Goal: Task Accomplishment & Management: Manage account settings

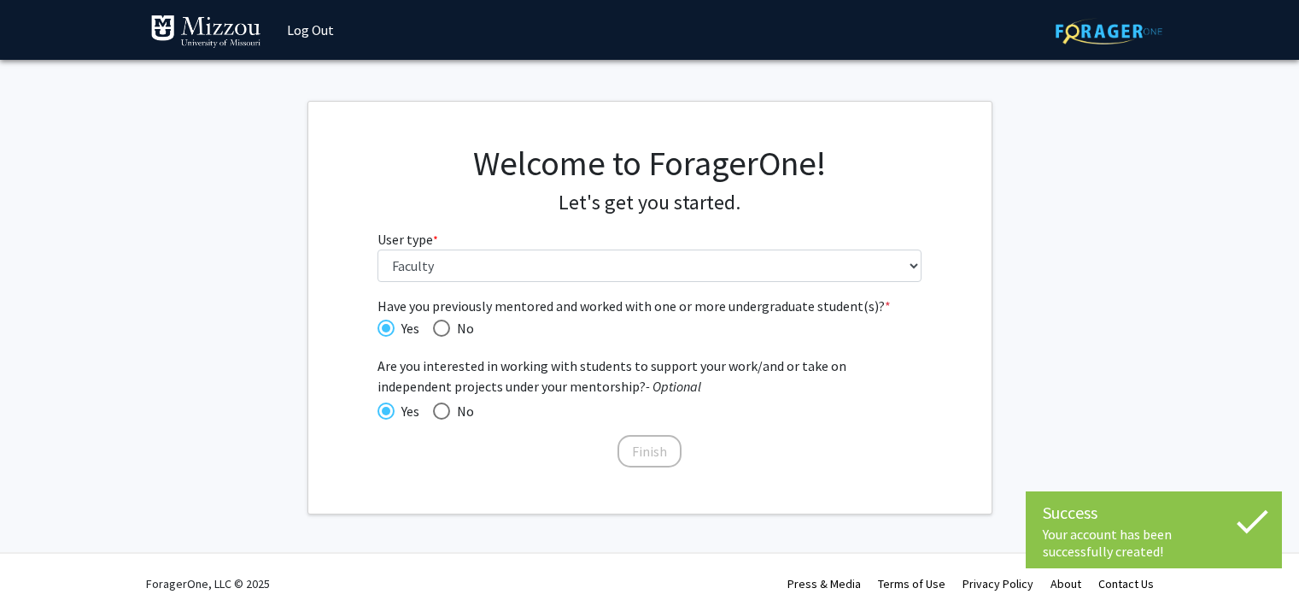
select select "5: faculty"
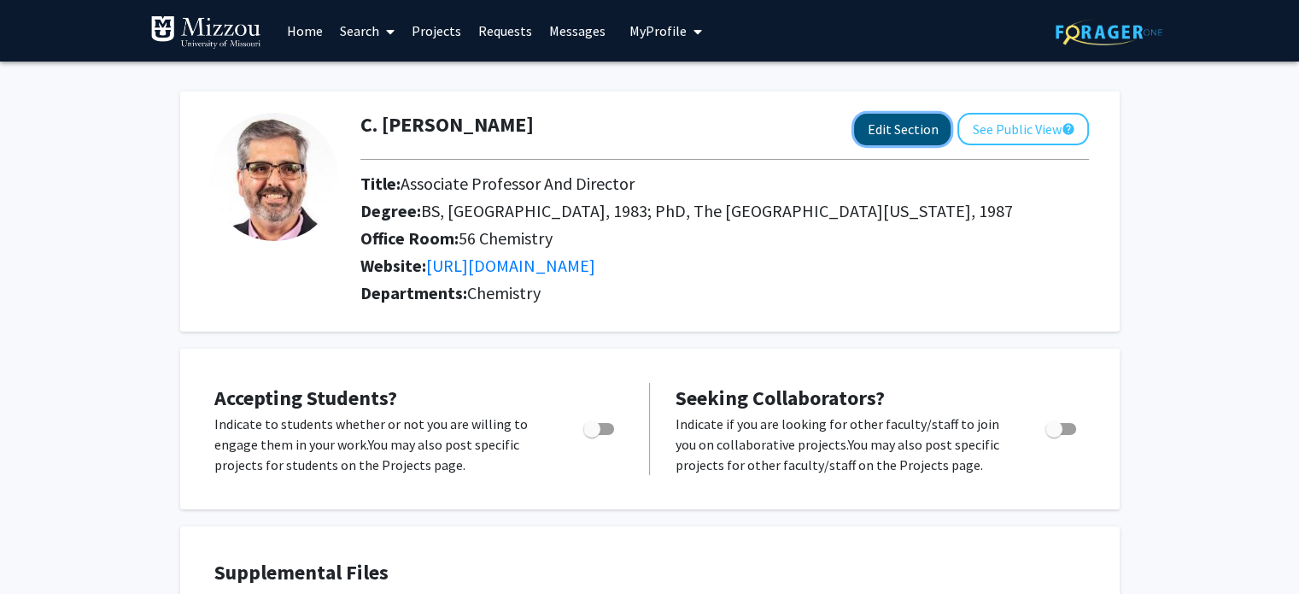
click at [897, 128] on button "Edit Section" at bounding box center [902, 130] width 97 height 32
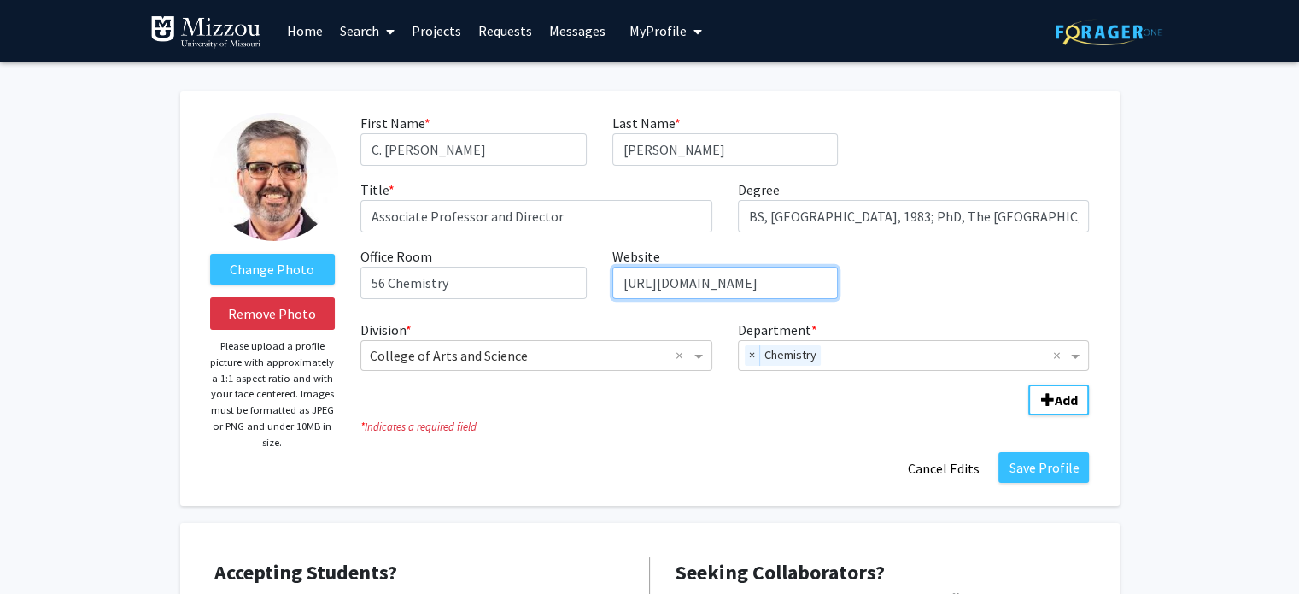
scroll to position [0, 51]
drag, startPoint x: 622, startPoint y: 278, endPoint x: 942, endPoint y: 267, distance: 320.5
click at [952, 279] on div "First Name * required [PERSON_NAME] Last Name * required [PERSON_NAME] Title * …" at bounding box center [725, 213] width 754 height 200
paste input "[DOMAIN_NAME][URL][US_STATE][PERSON_NAME]"
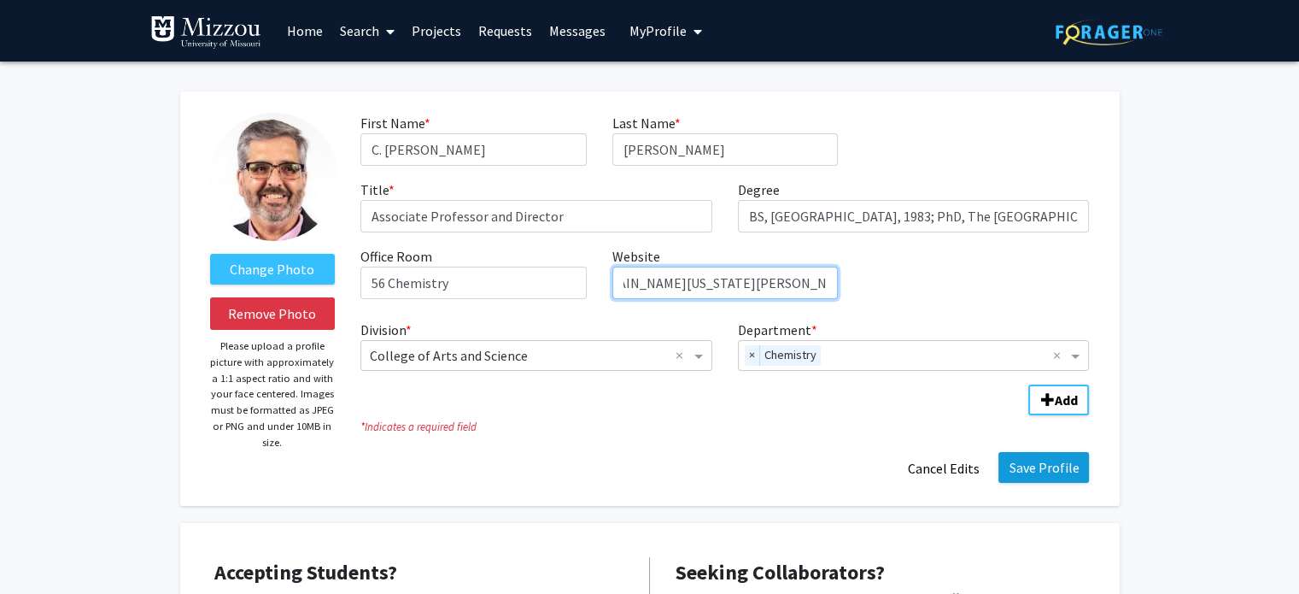
type input "[URL][DOMAIN_NAME][US_STATE][PERSON_NAME]"
click at [1024, 458] on button "Save Profile" at bounding box center [1043, 467] width 91 height 31
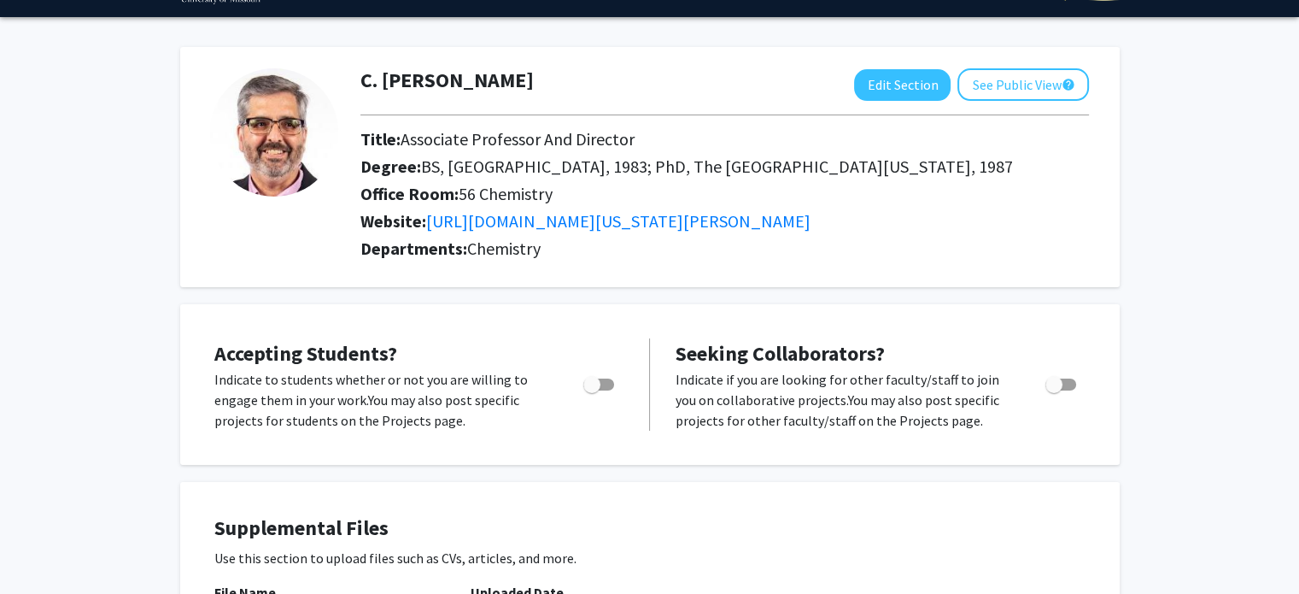
scroll to position [85, 0]
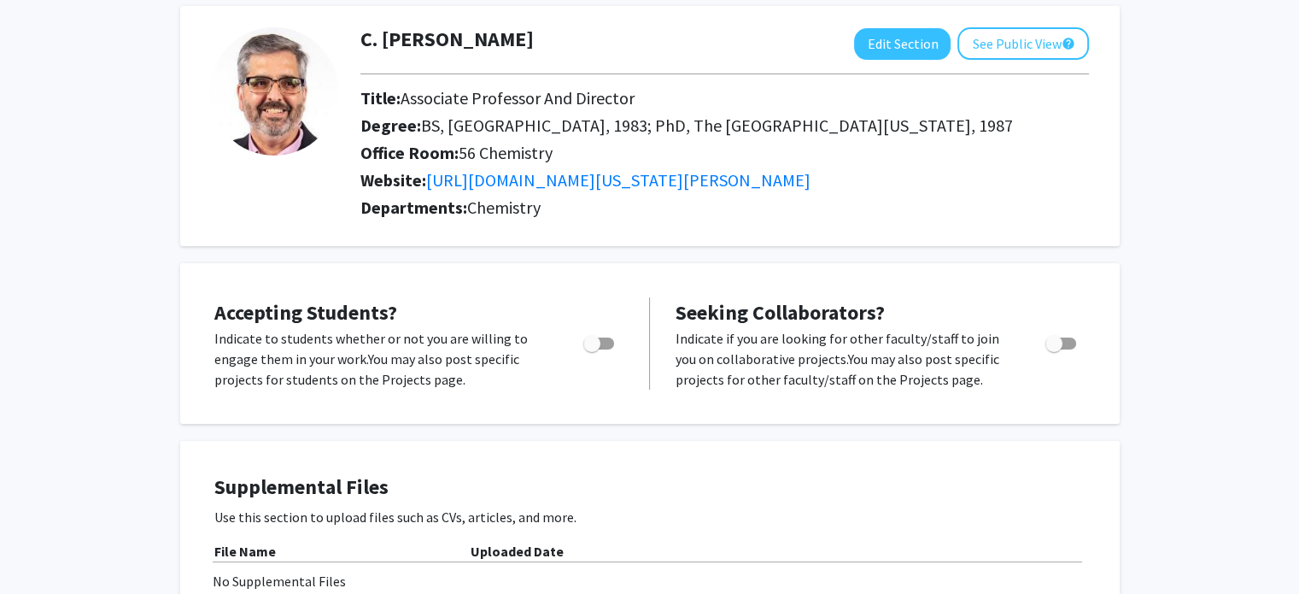
click at [1068, 339] on span "Toggle" at bounding box center [1060, 343] width 31 height 12
click at [1054, 349] on input "Toggle" at bounding box center [1053, 349] width 1 height 1
checkbox input "true"
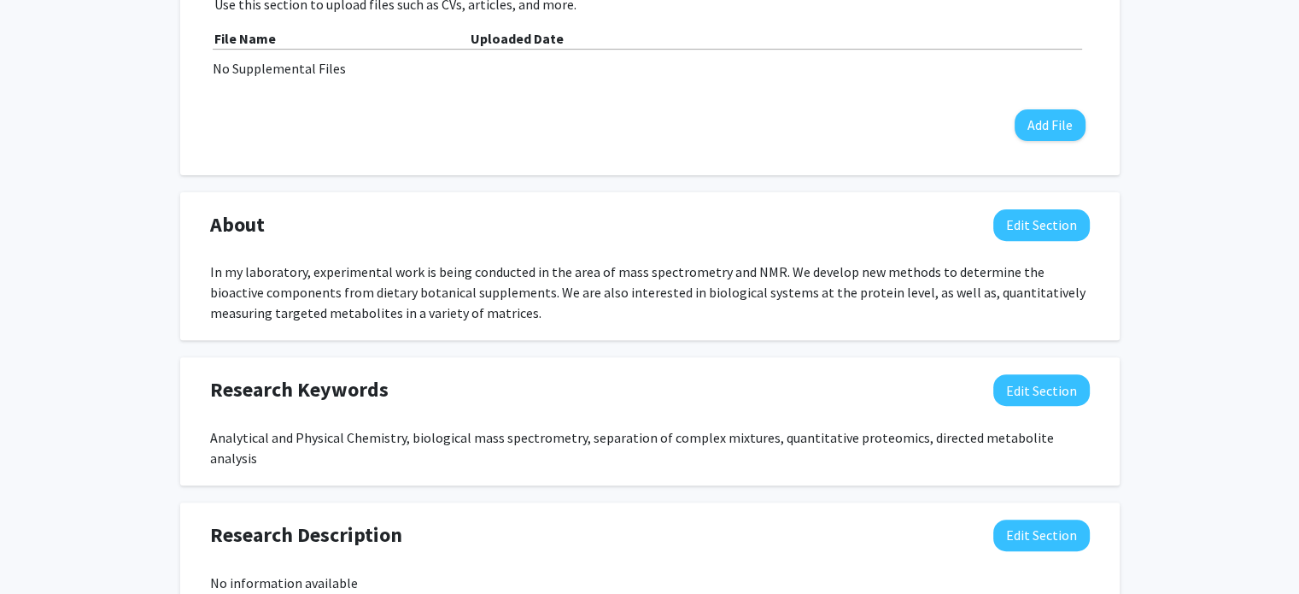
scroll to position [683, 0]
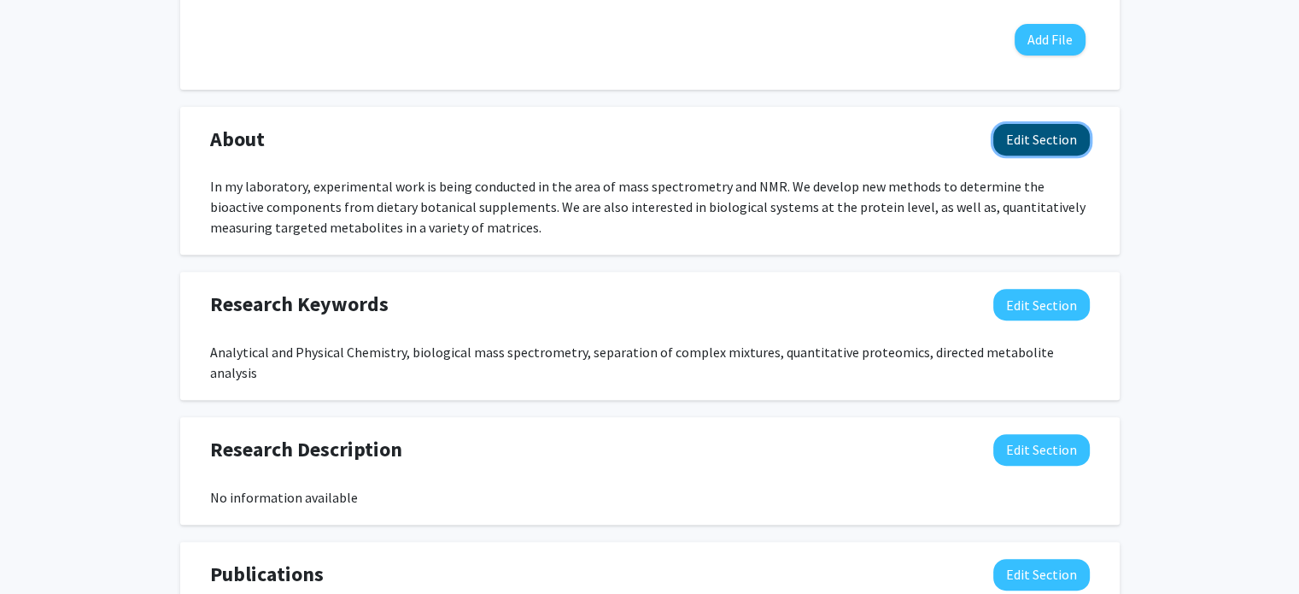
click at [1040, 139] on button "Edit Section" at bounding box center [1041, 140] width 97 height 32
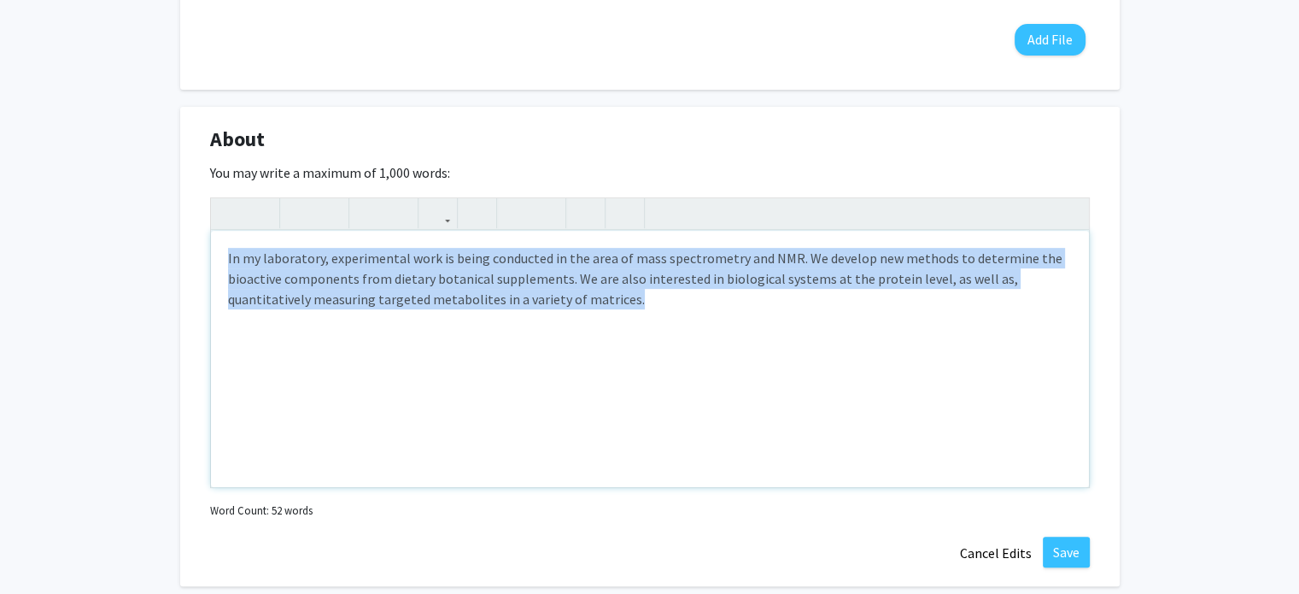
drag, startPoint x: 550, startPoint y: 291, endPoint x: 222, endPoint y: 263, distance: 329.2
click at [222, 263] on div "In my laboratory, experimental work is being conducted in the area of mass spec…" at bounding box center [650, 359] width 878 height 256
paste div "Note to users with screen readers: Please deactivate our accessibility plugin f…"
type textarea "<p>In our laboratory, experimental work is being conducted in the area of mass …"
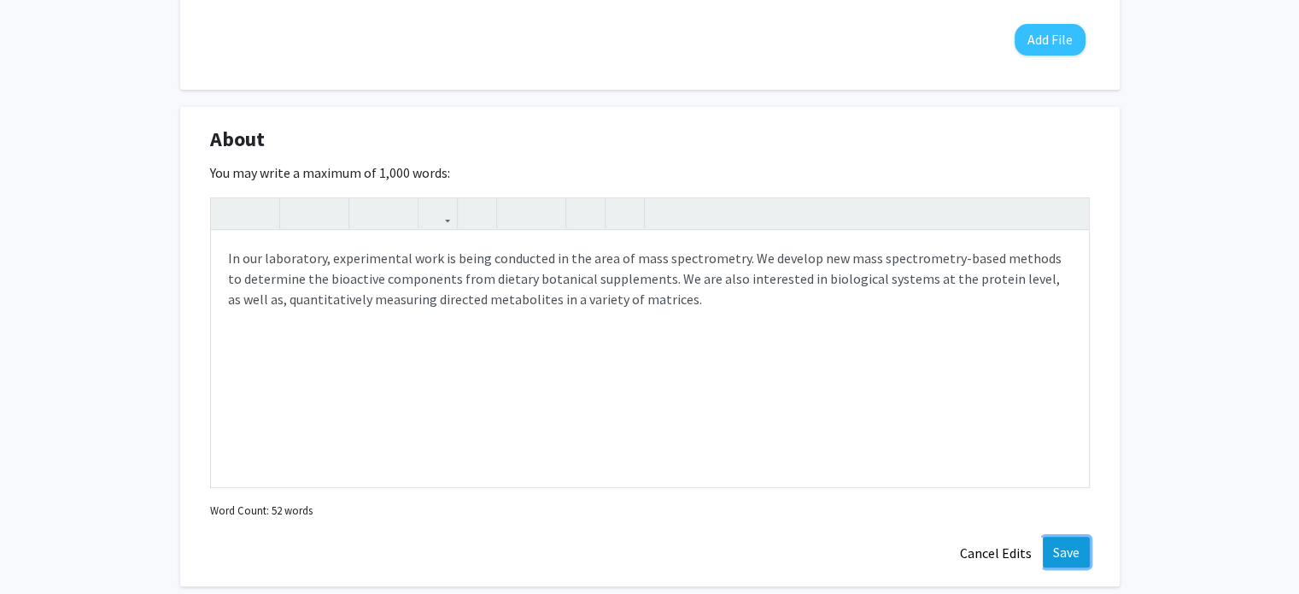
click at [1058, 546] on button "Save" at bounding box center [1066, 551] width 47 height 31
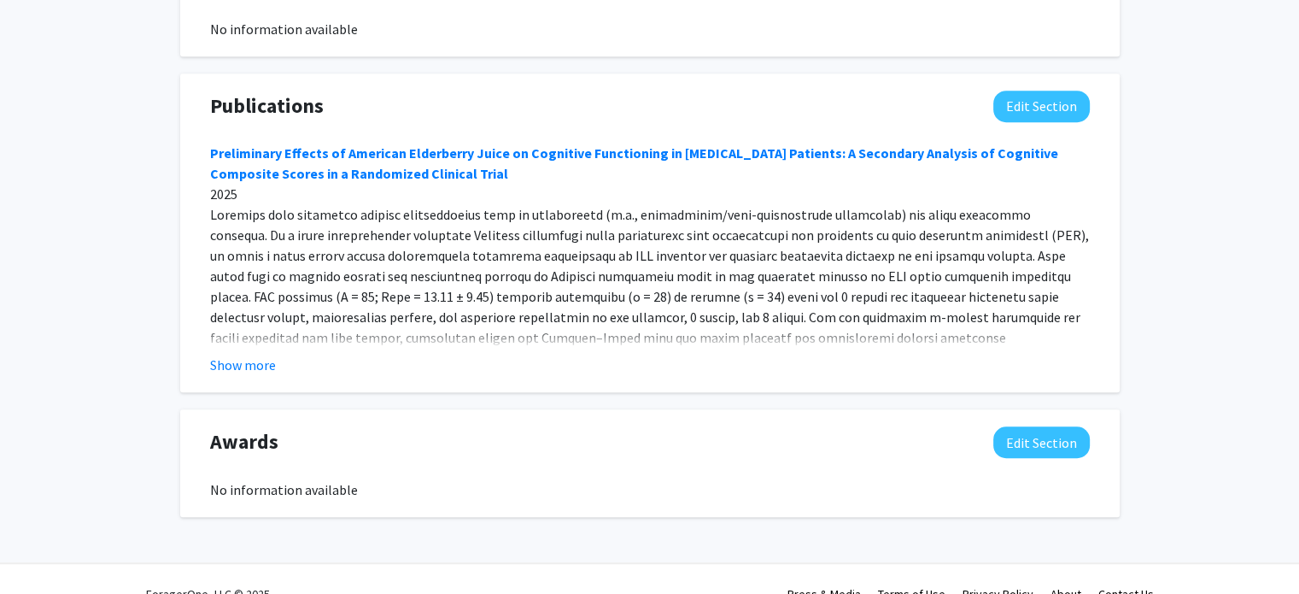
scroll to position [1173, 0]
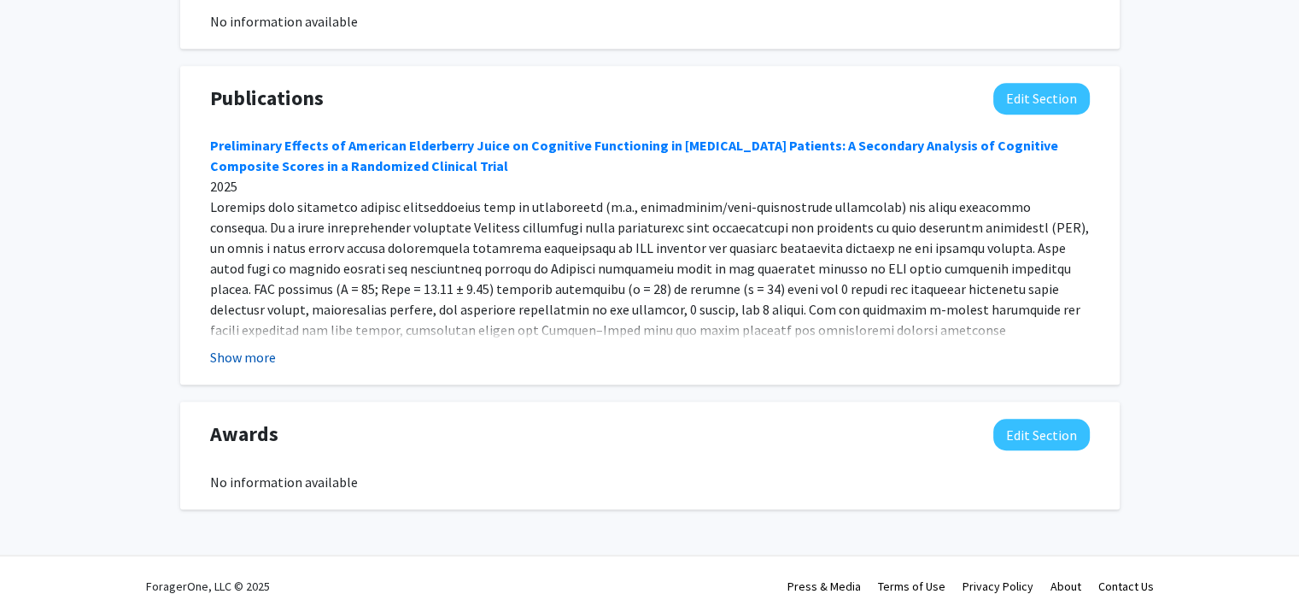
click at [236, 347] on button "Show more" at bounding box center [243, 357] width 66 height 20
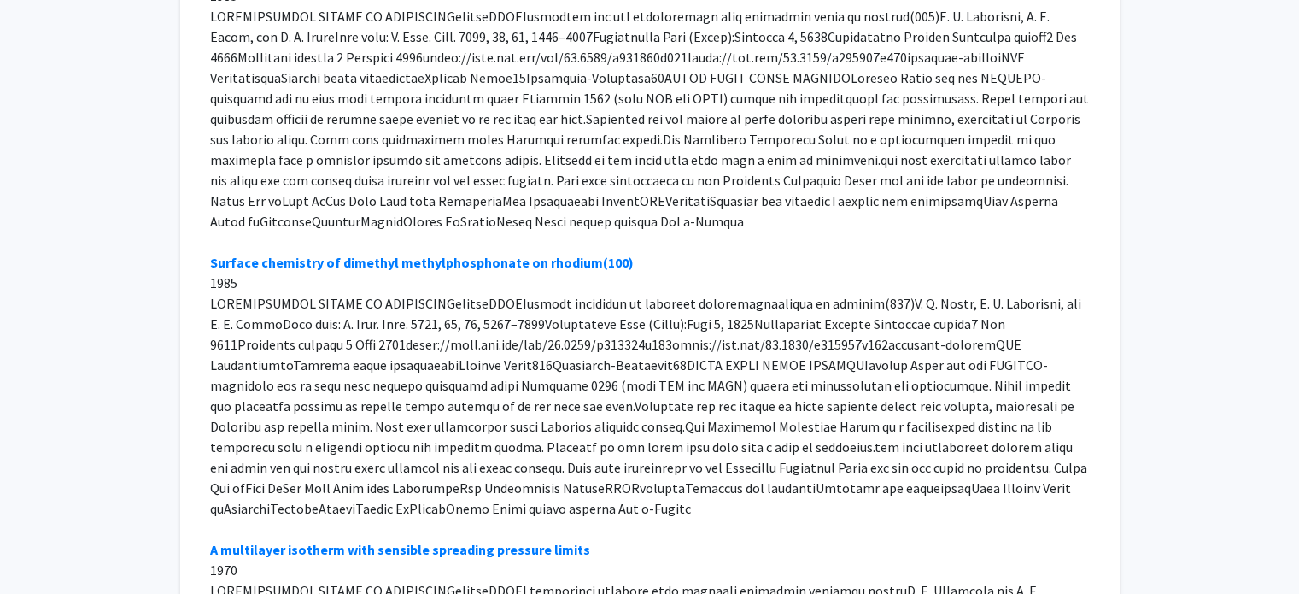
scroll to position [15181, 0]
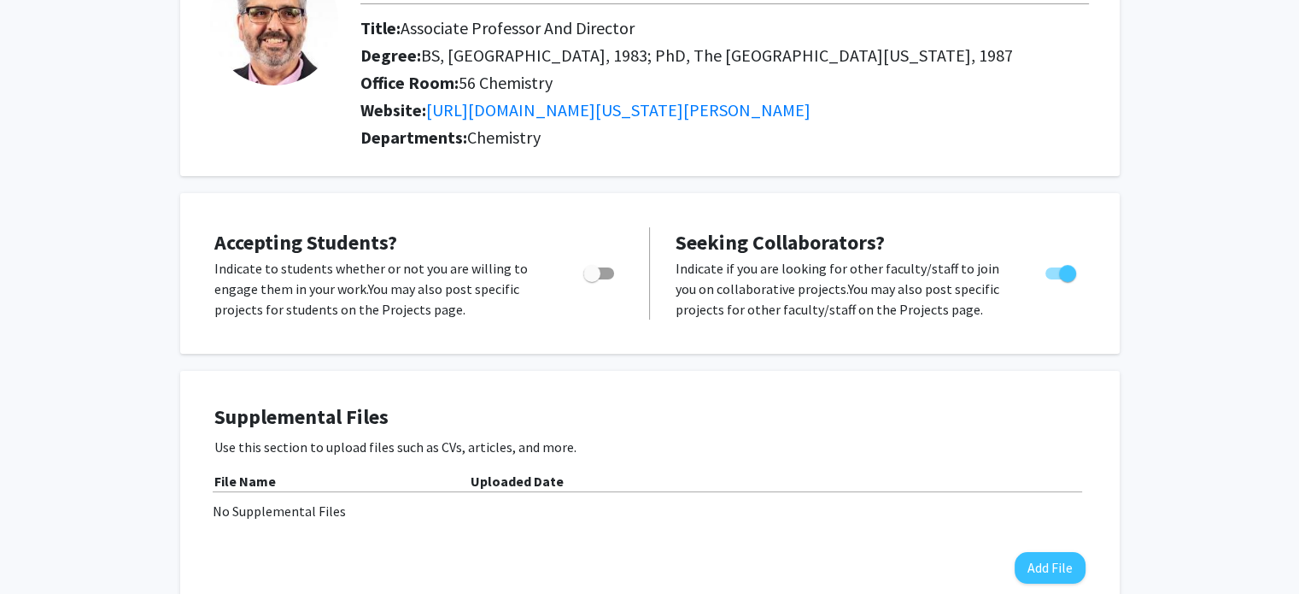
scroll to position [0, 0]
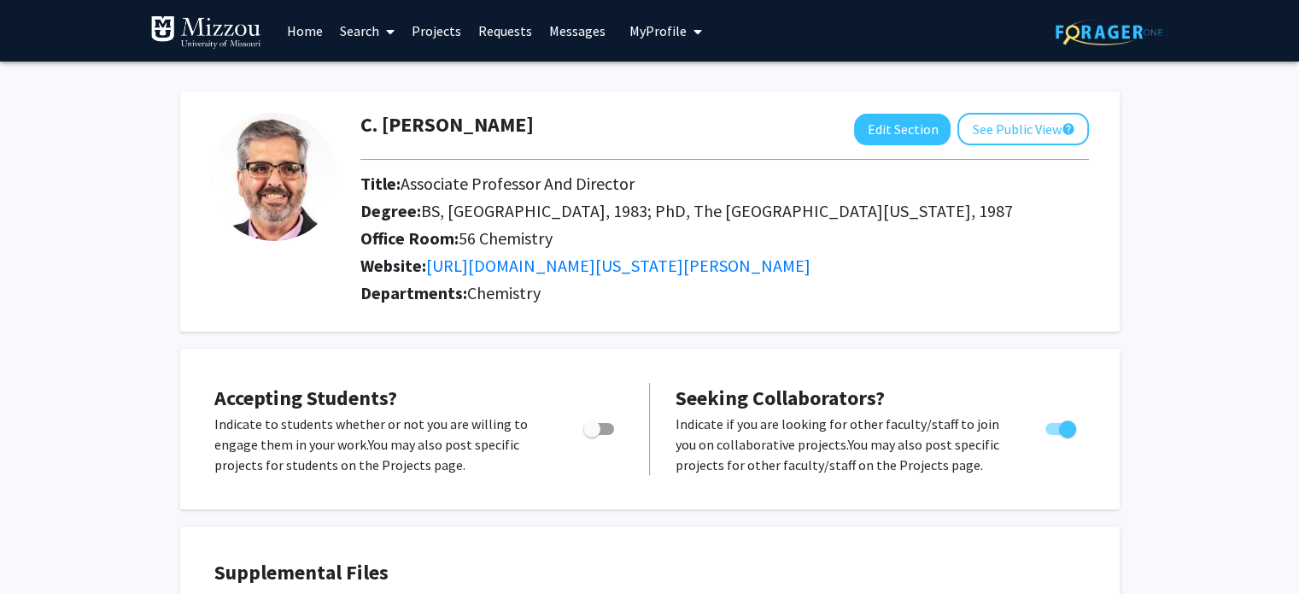
click at [435, 33] on link "Projects" at bounding box center [436, 31] width 67 height 60
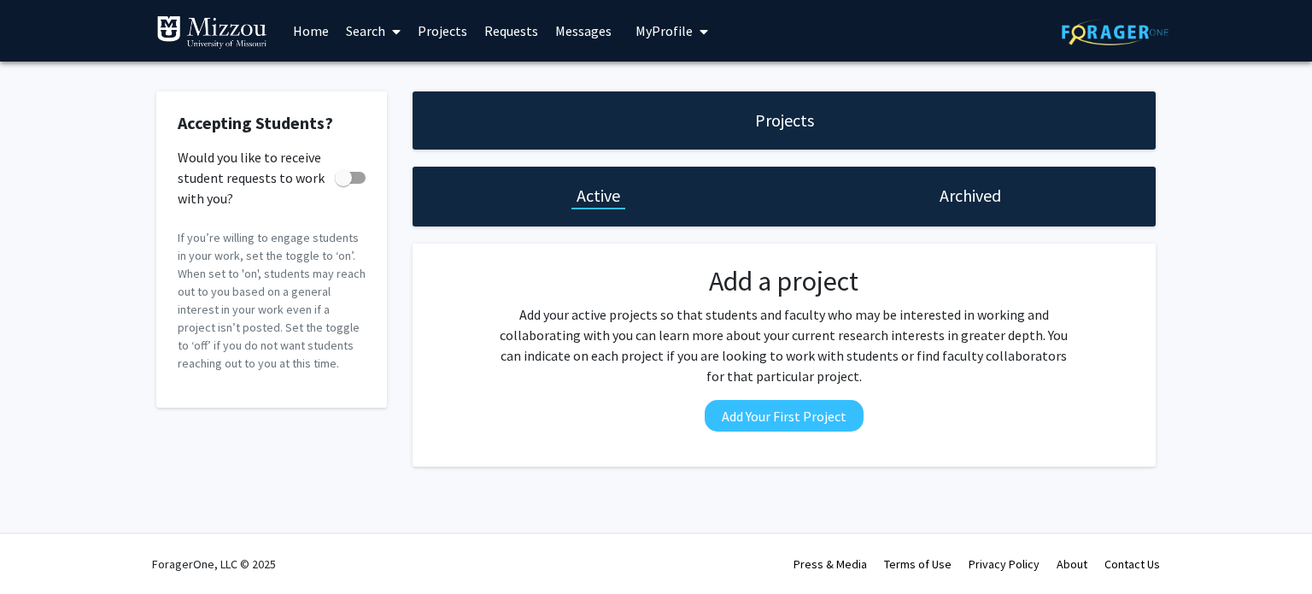
click at [436, 25] on link "Projects" at bounding box center [442, 31] width 67 height 60
click at [315, 32] on link "Home" at bounding box center [310, 31] width 53 height 60
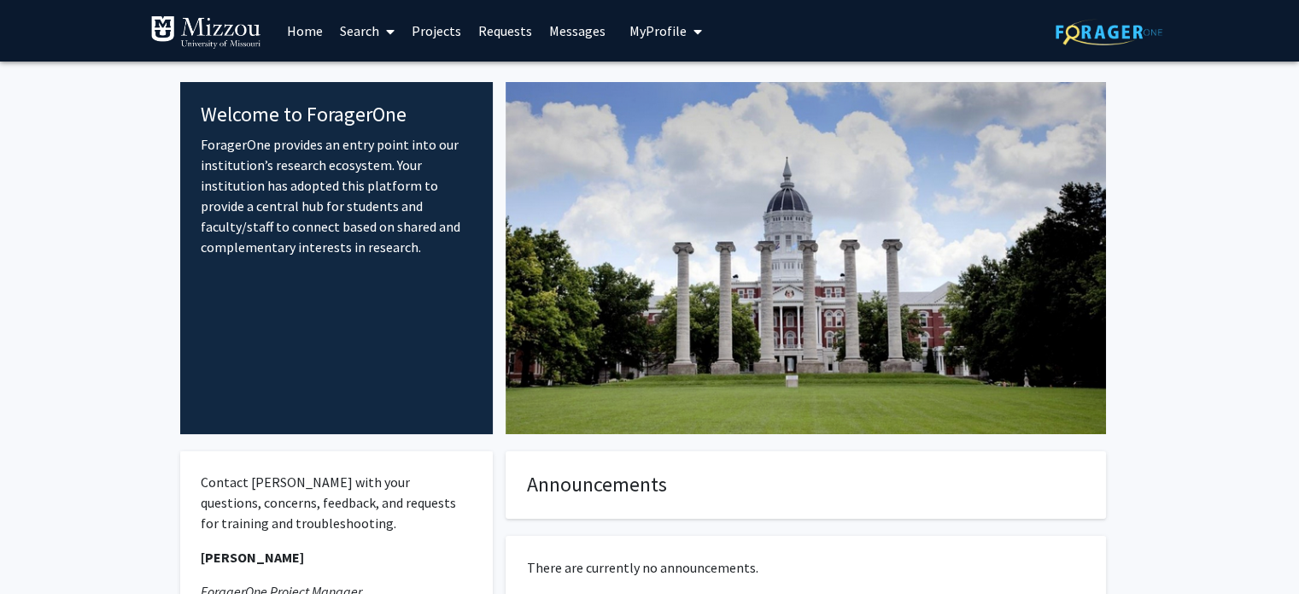
click at [357, 28] on link "Search" at bounding box center [367, 31] width 72 height 60
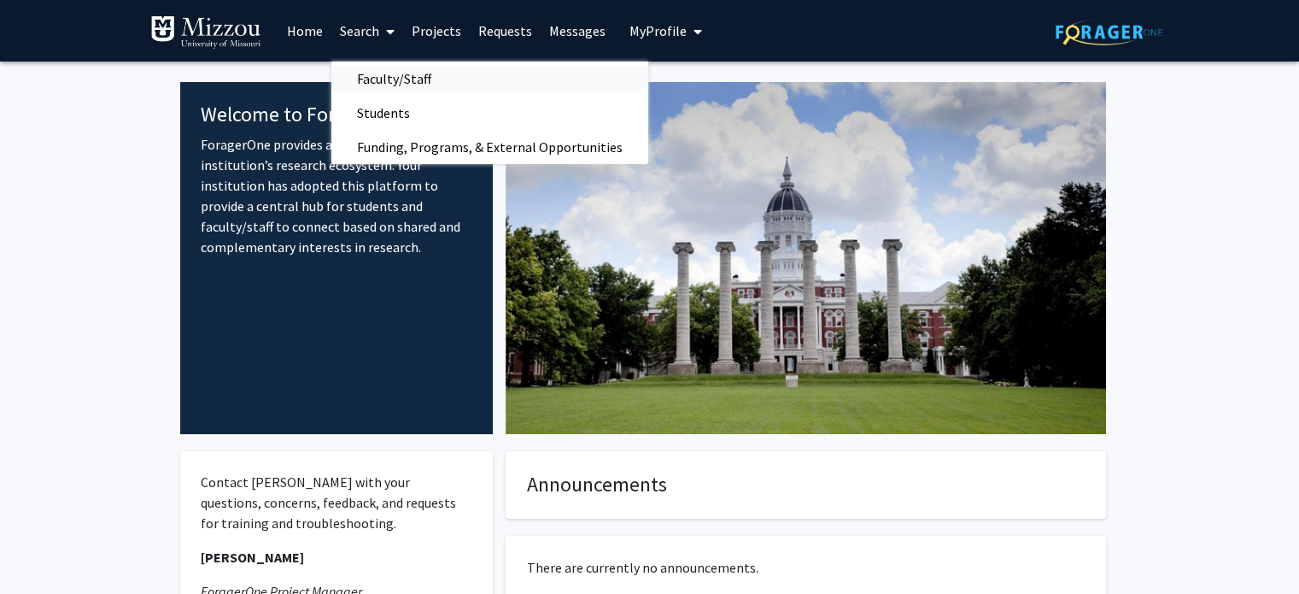
click at [369, 80] on span "Faculty/Staff" at bounding box center [394, 78] width 126 height 34
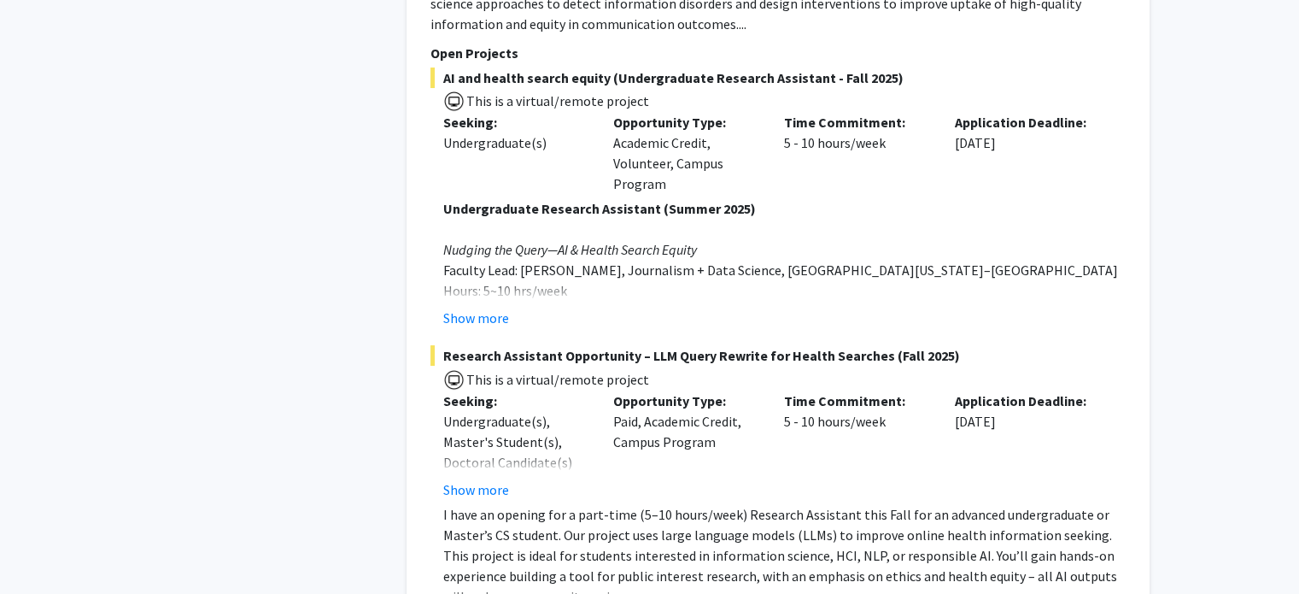
scroll to position [6409, 0]
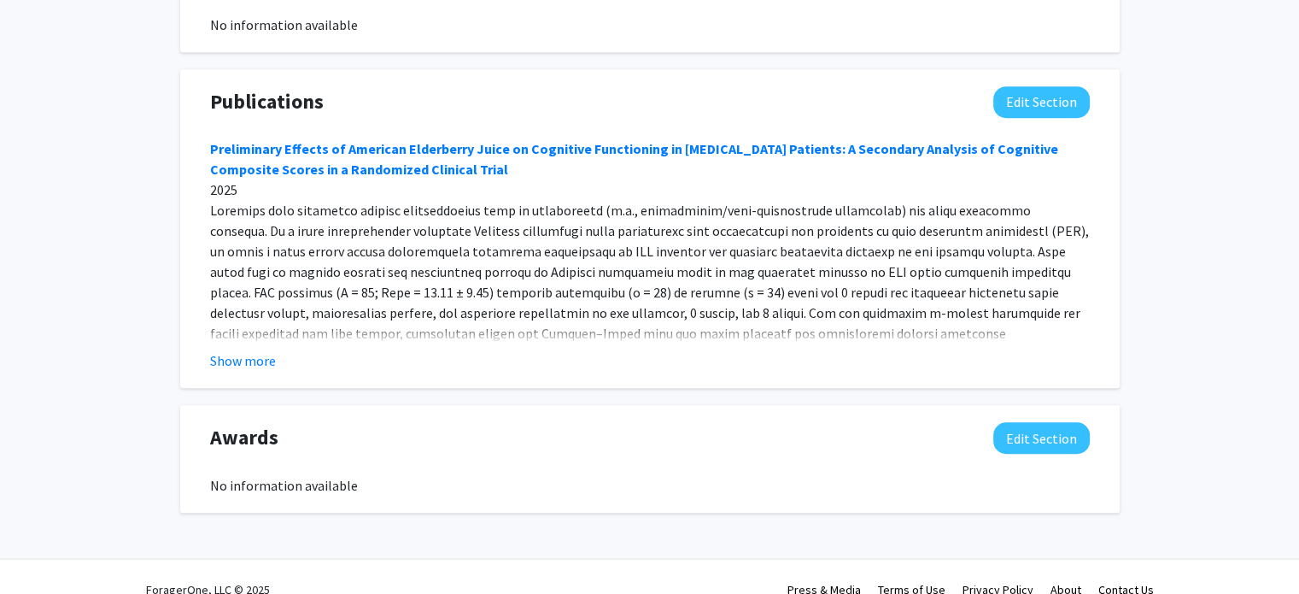
scroll to position [1173, 0]
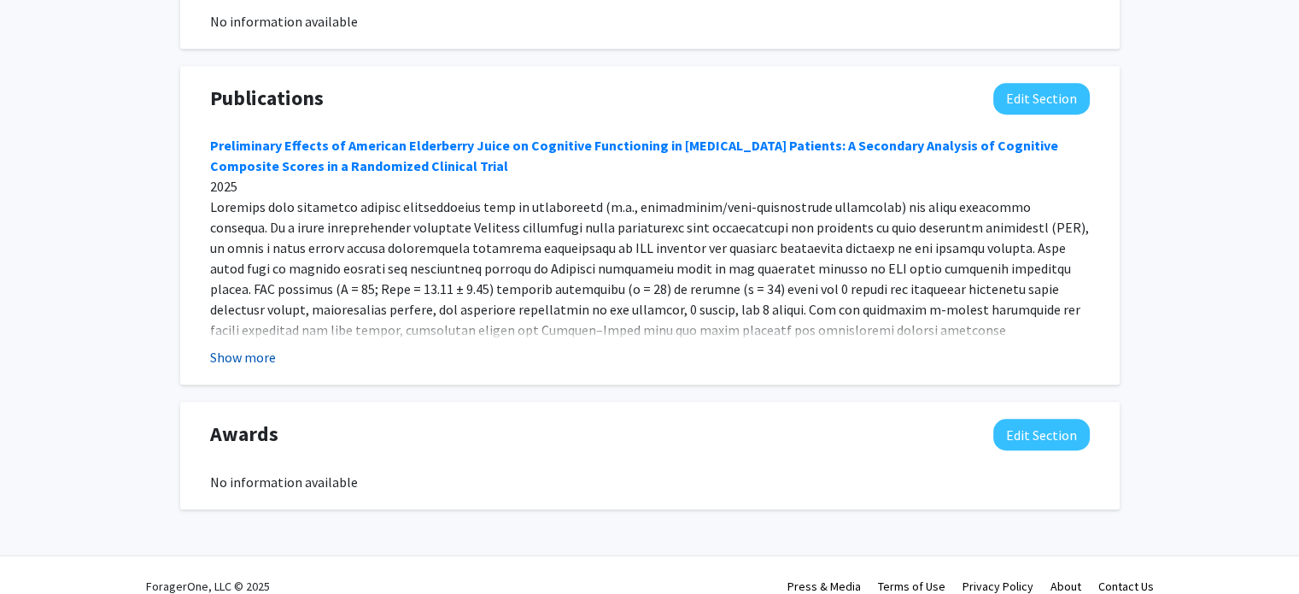
click at [255, 347] on button "Show more" at bounding box center [243, 357] width 66 height 20
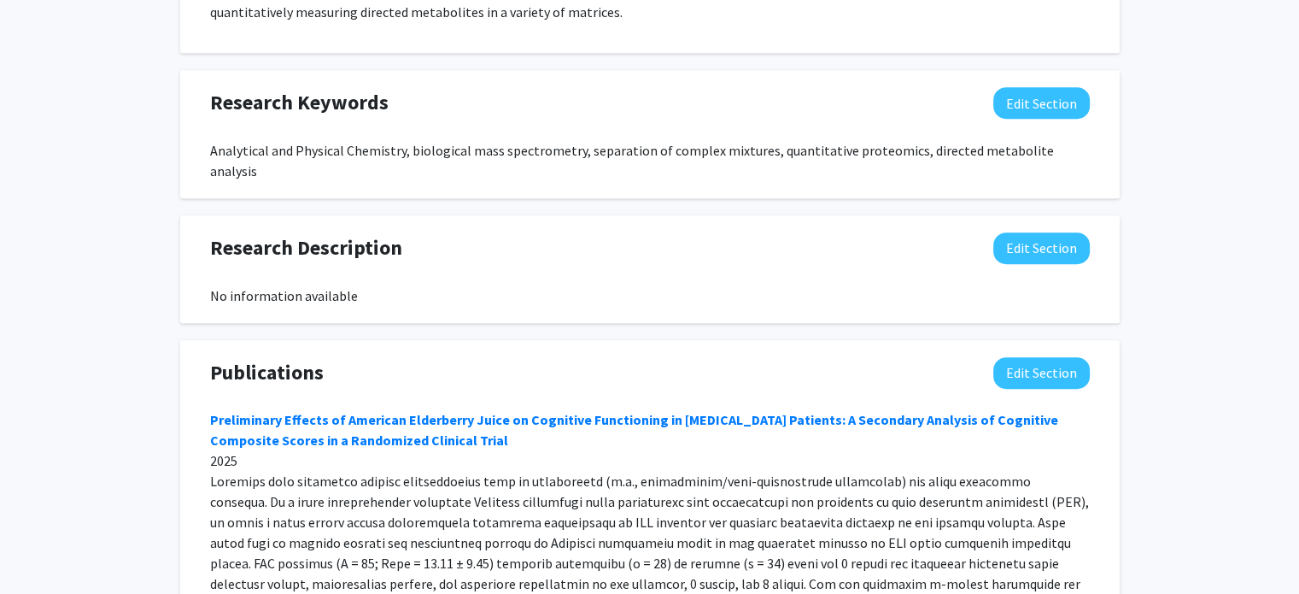
scroll to position [951, 0]
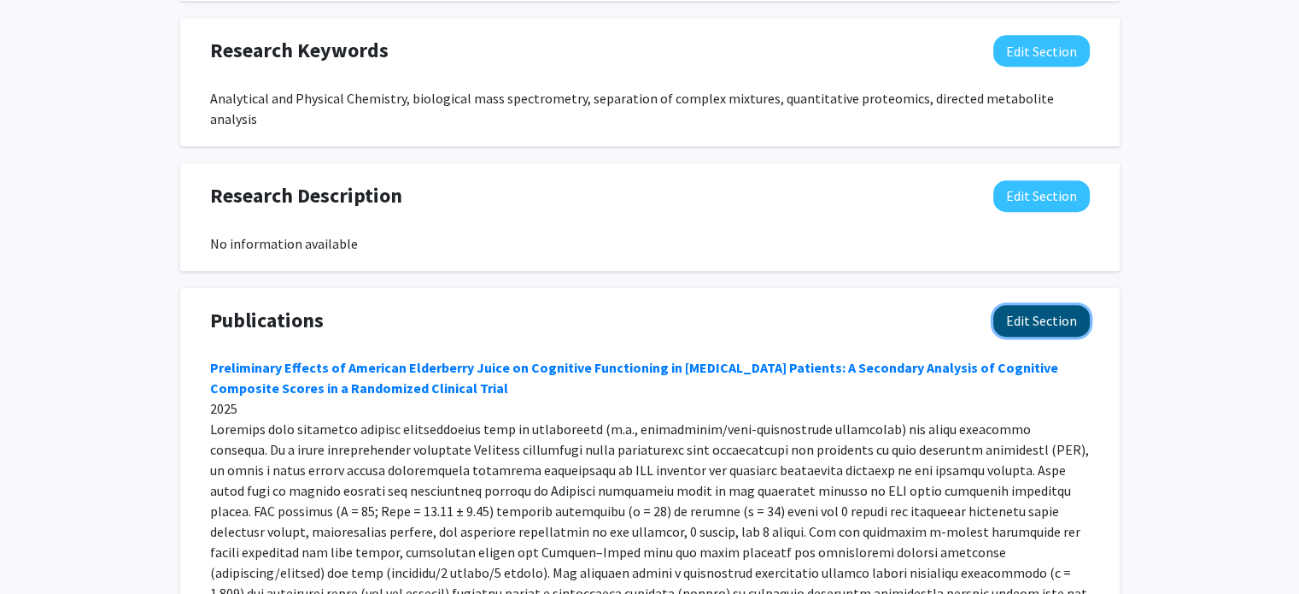
click at [1063, 305] on button "Edit Section" at bounding box center [1041, 321] width 97 height 32
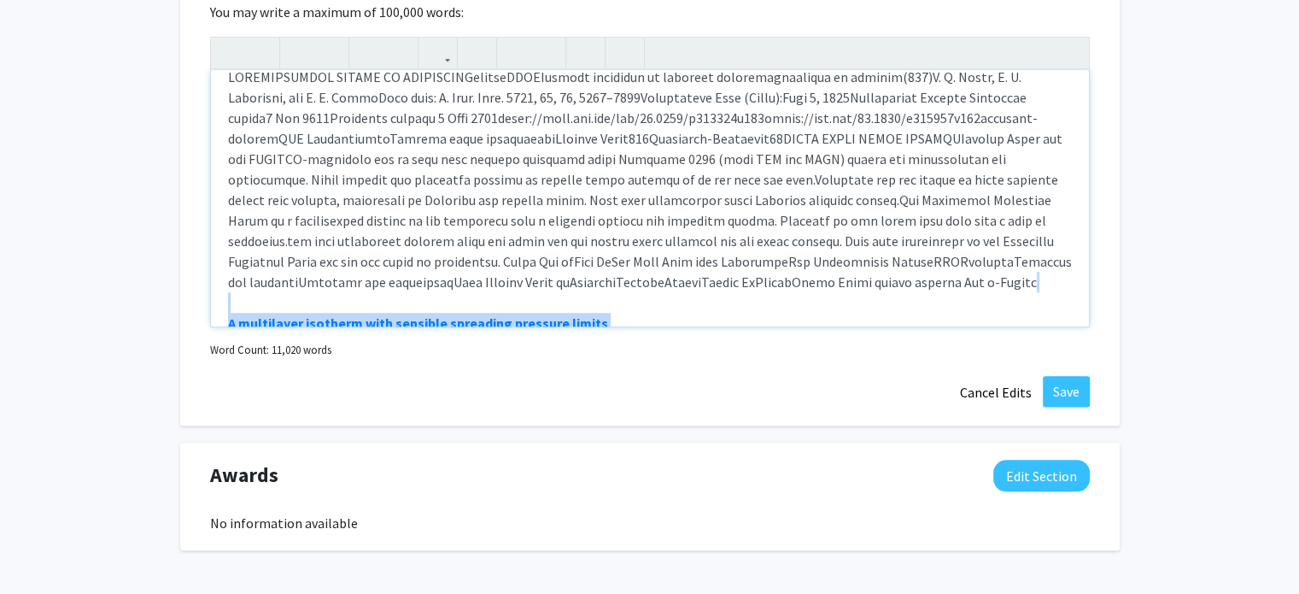
scroll to position [14742, 0]
drag, startPoint x: 230, startPoint y: 96, endPoint x: 953, endPoint y: 344, distance: 765.0
click at [949, 353] on div "Publications Edit Section You may write a maximum of 100,000 words: Preliminary…" at bounding box center [650, 186] width 940 height 480
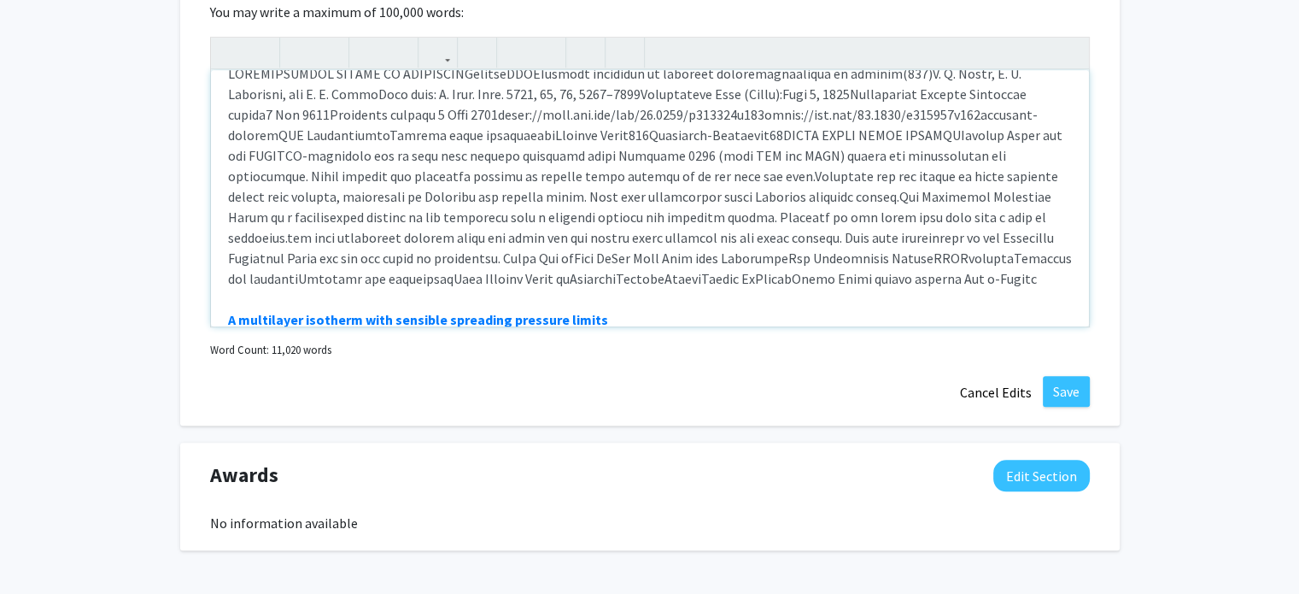
scroll to position [14476, 0]
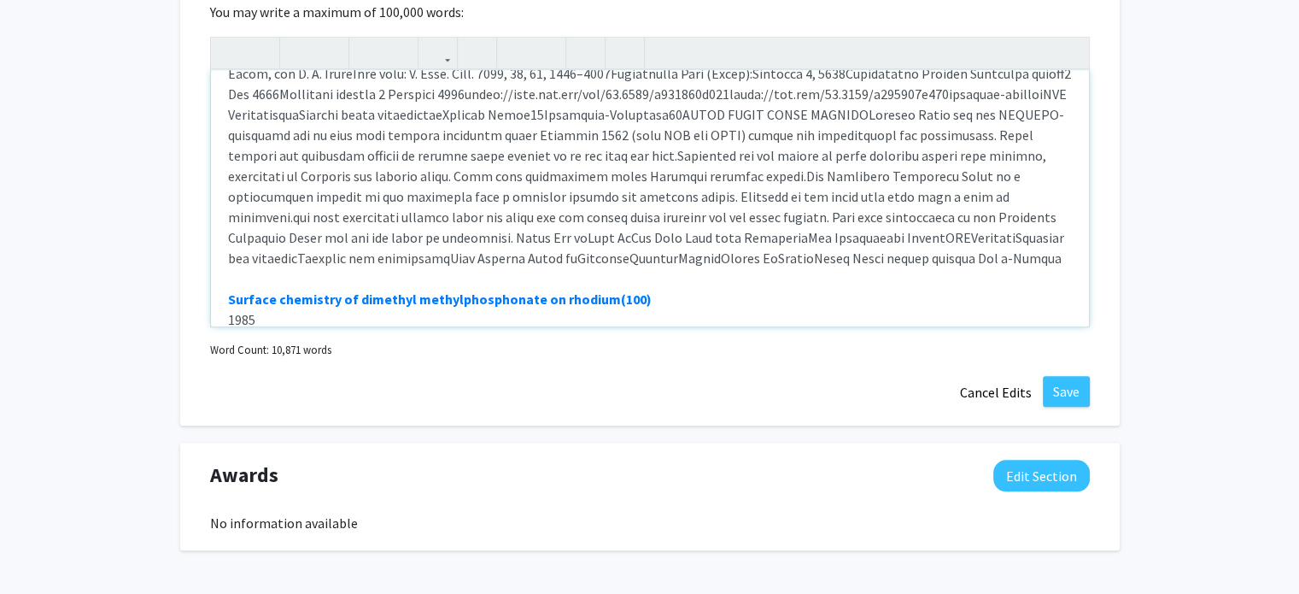
type textarea "<loremi><d sita="conse://adi.eli/50.9969/seddoe66943246" tempor="_incid">Utlabo…"
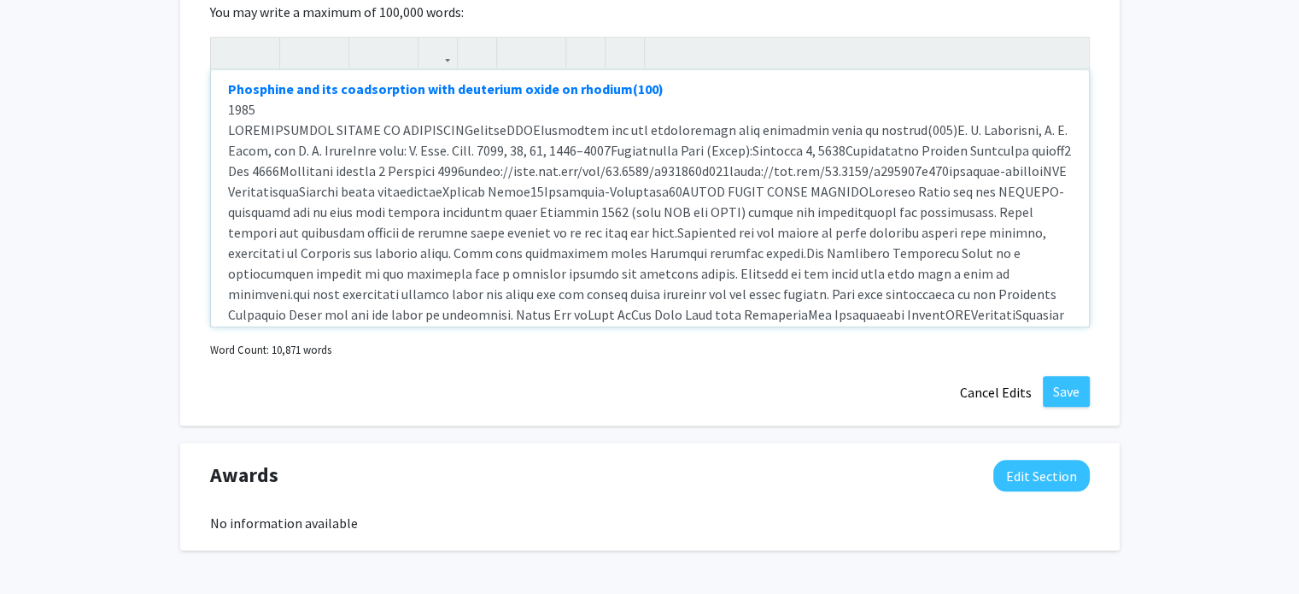
scroll to position [14370, 0]
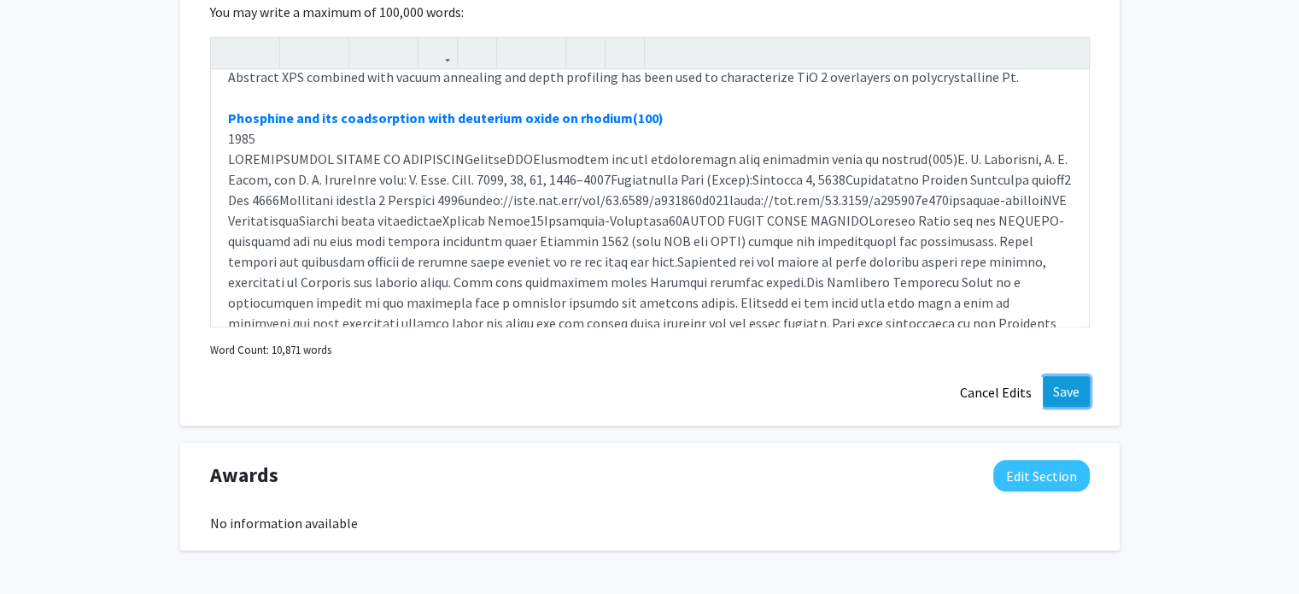
click at [1077, 376] on button "Save" at bounding box center [1066, 391] width 47 height 31
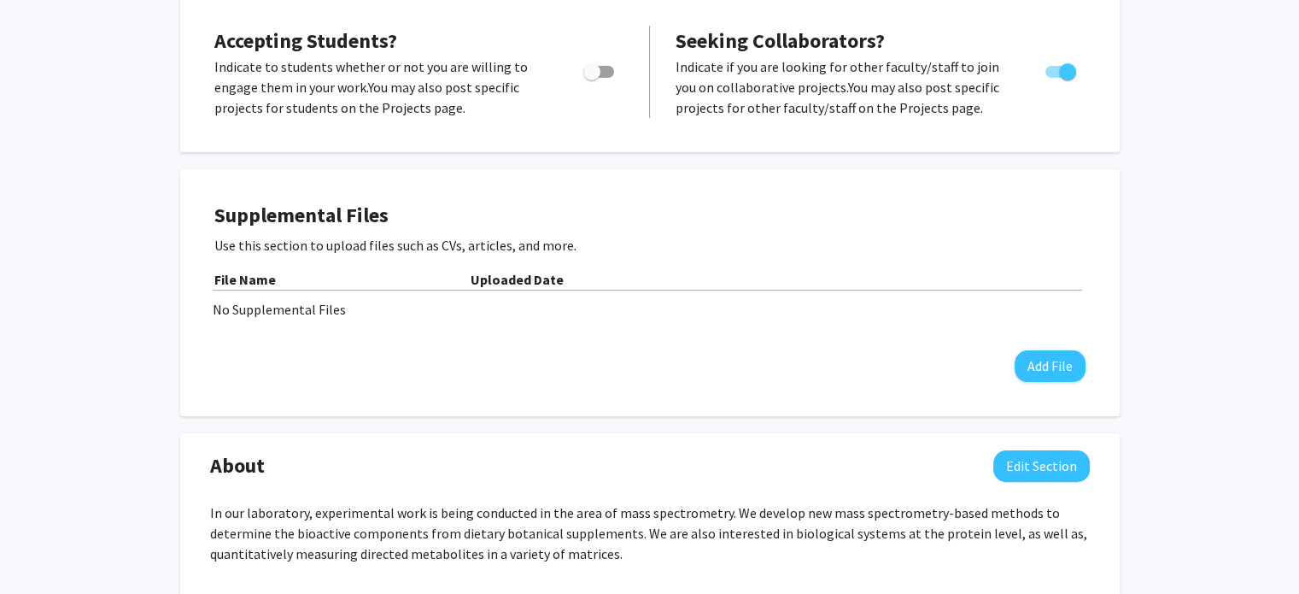
scroll to position [0, 0]
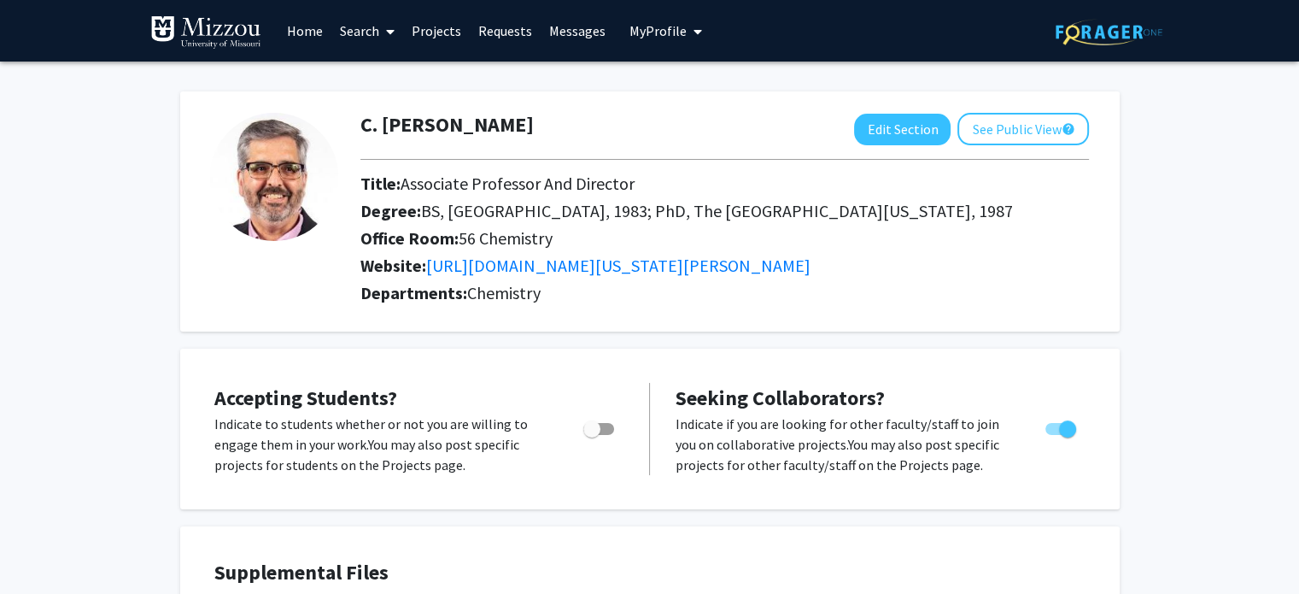
click at [674, 30] on span "My Profile" at bounding box center [657, 30] width 57 height 17
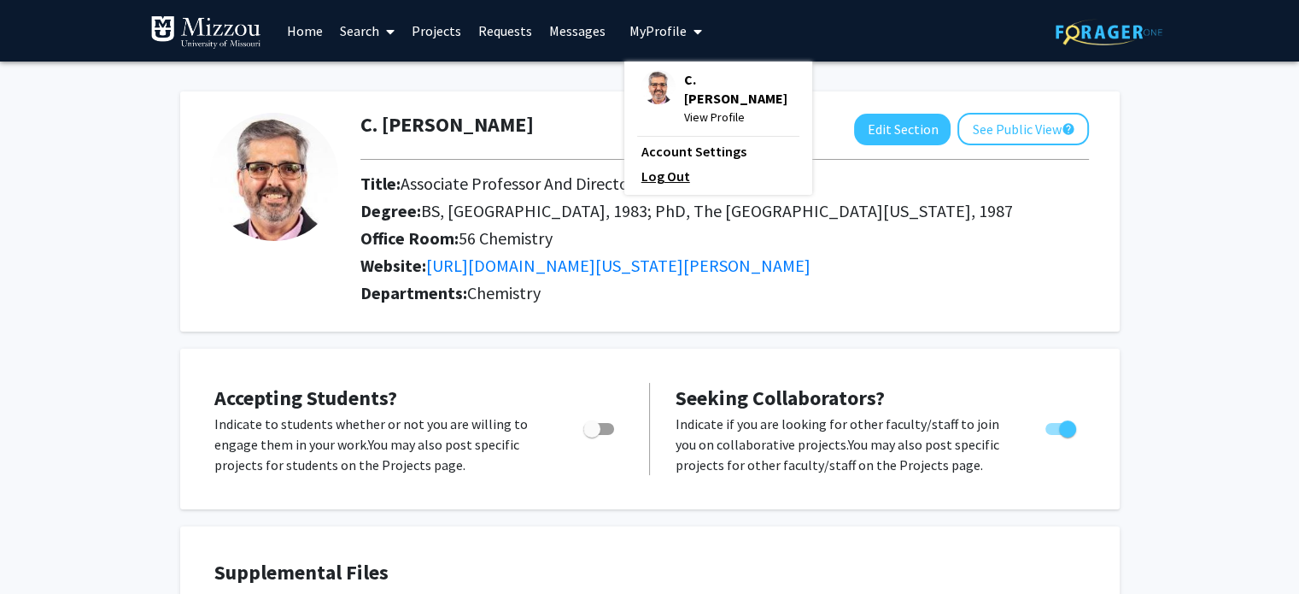
click at [653, 173] on link "Log Out" at bounding box center [718, 176] width 154 height 20
